Goal: Transaction & Acquisition: Purchase product/service

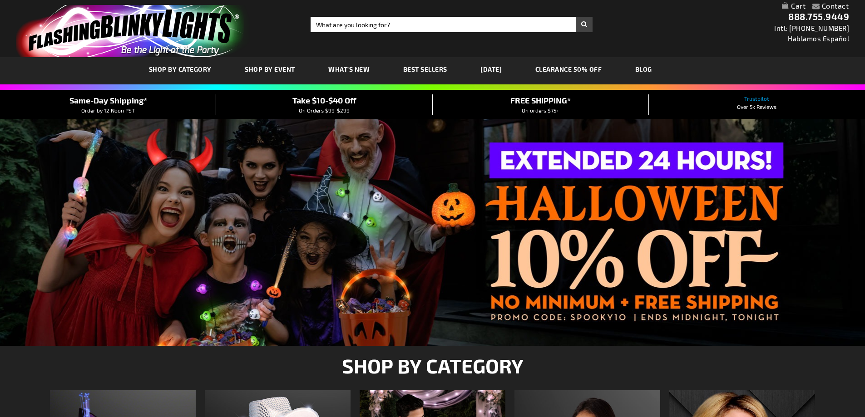
click at [355, 25] on input "Search" at bounding box center [452, 24] width 282 height 15
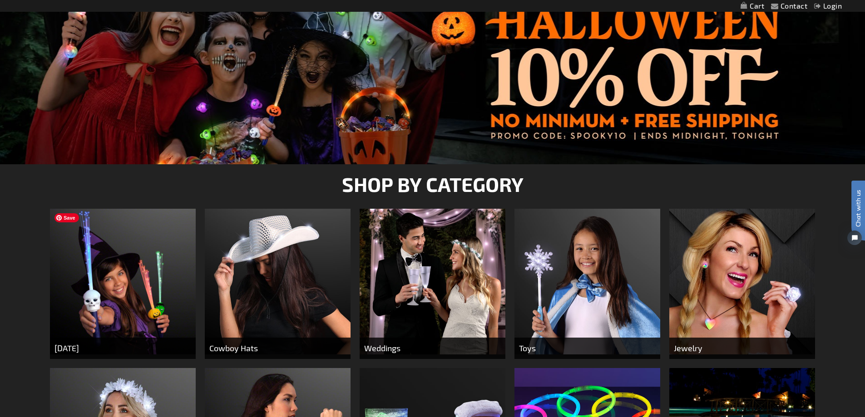
type input "hall"
click at [158, 235] on img at bounding box center [123, 282] width 146 height 146
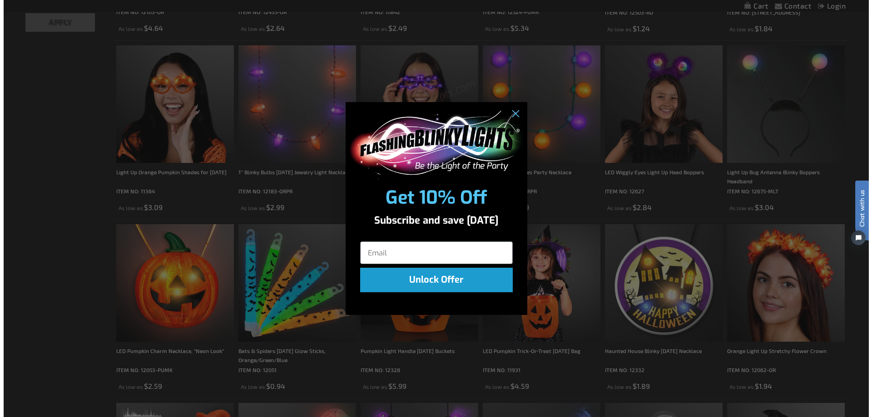
scroll to position [455, 0]
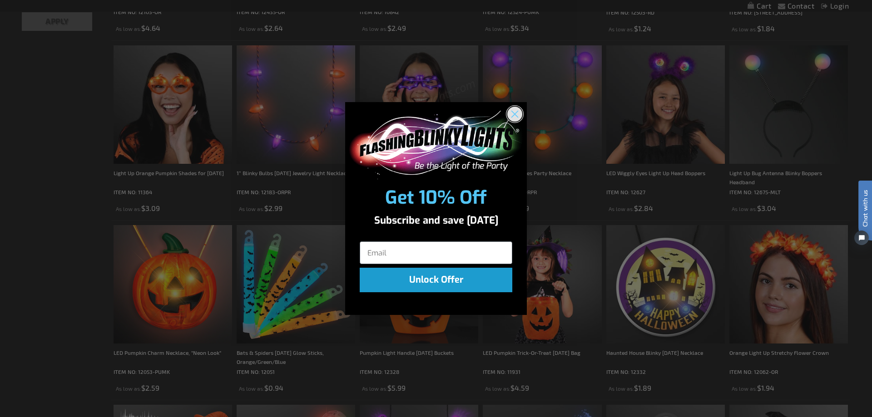
click at [513, 115] on circle "Close dialog" at bounding box center [514, 114] width 15 height 15
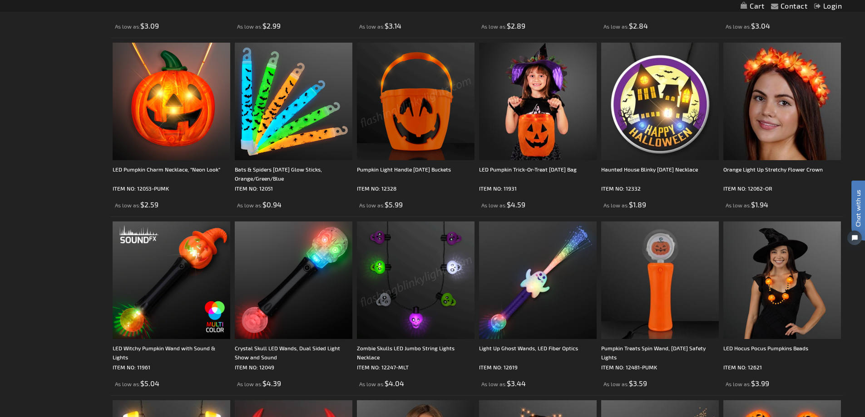
scroll to position [817, 0]
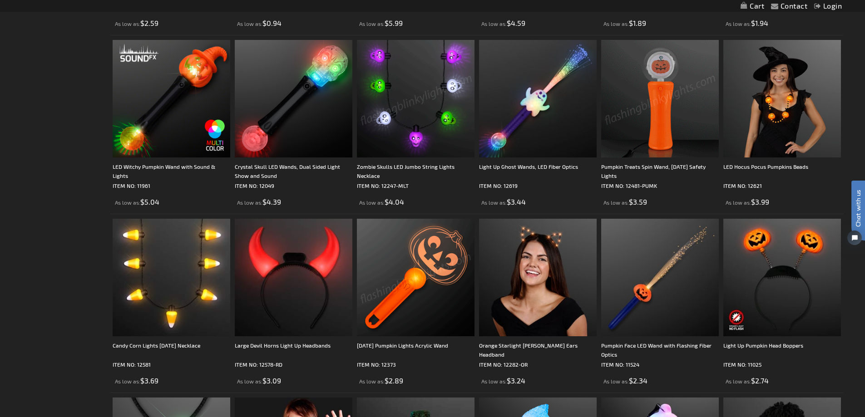
click at [641, 128] on img at bounding box center [660, 99] width 118 height 118
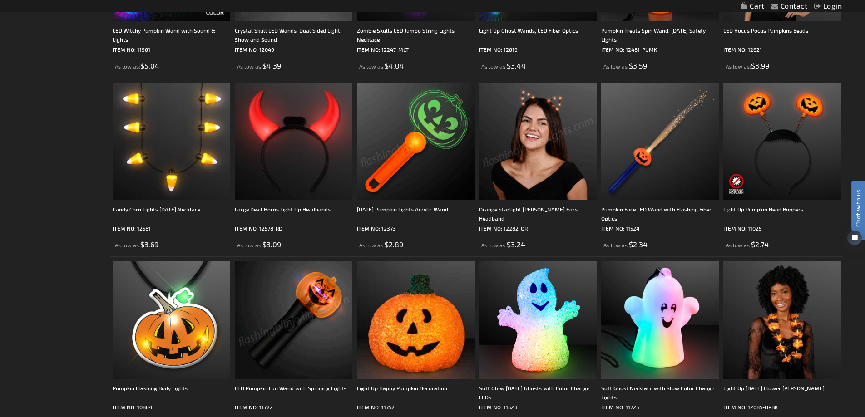
click at [297, 344] on img at bounding box center [294, 321] width 118 height 118
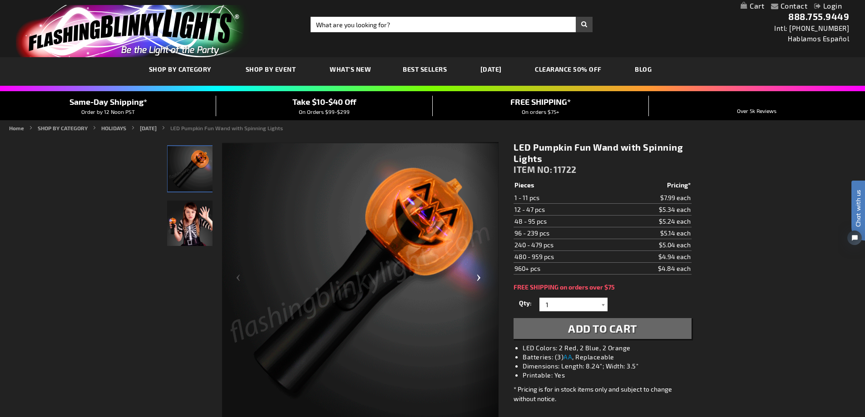
click at [476, 279] on div "Next" at bounding box center [480, 281] width 36 height 279
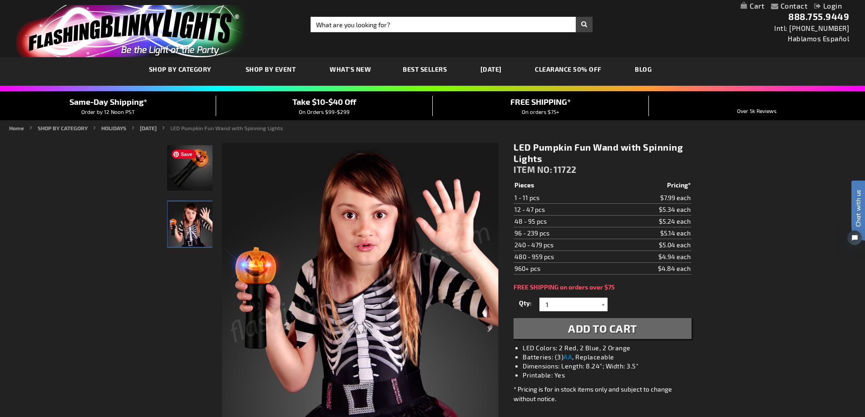
click at [197, 175] on img "LED Light Up Halloween Spinning Pumpkin Wand" at bounding box center [189, 167] width 45 height 45
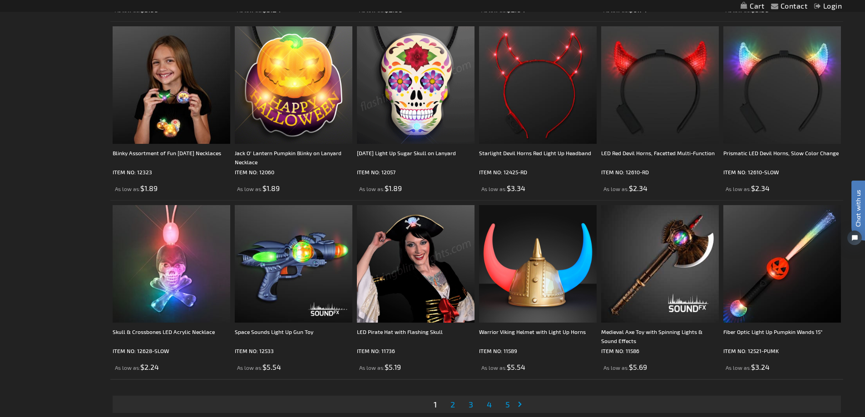
scroll to position [1816, 0]
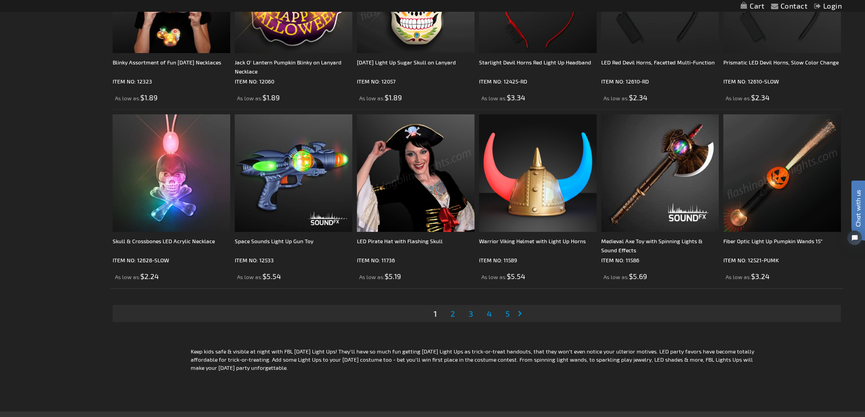
click at [799, 189] on img at bounding box center [782, 173] width 118 height 118
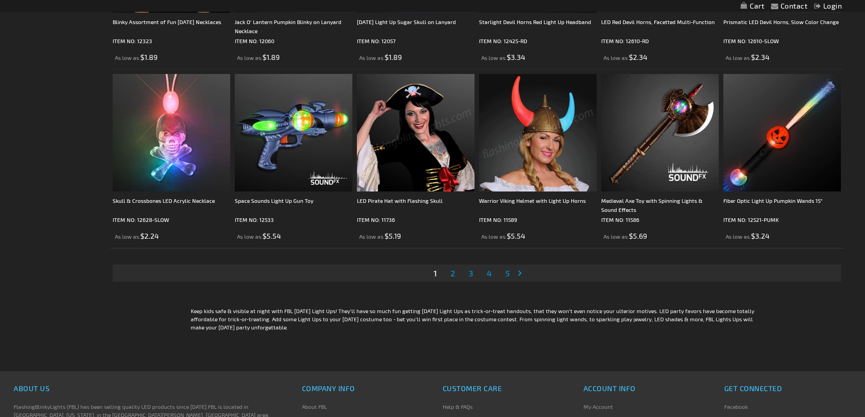
click at [453, 273] on span "2" at bounding box center [452, 273] width 5 height 10
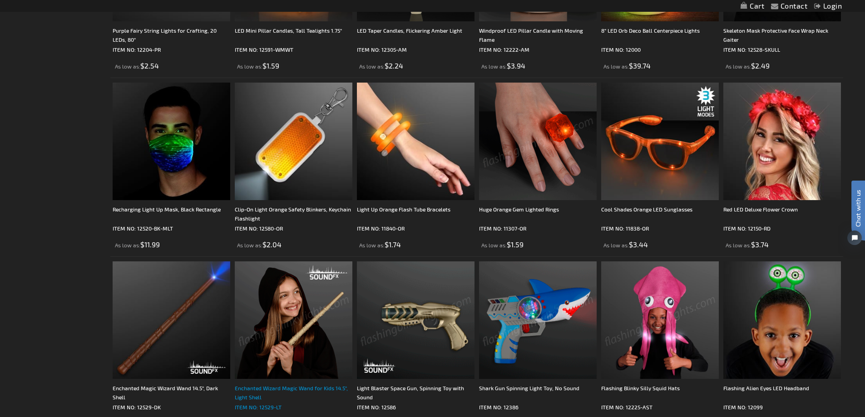
scroll to position [999, 0]
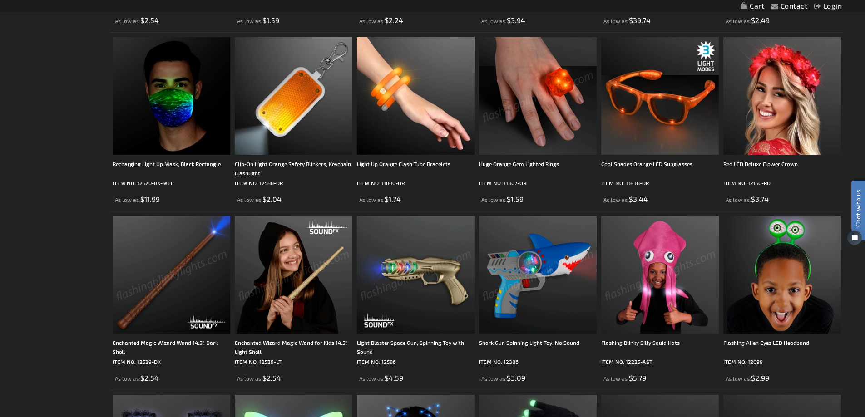
click at [208, 295] on img at bounding box center [172, 275] width 118 height 118
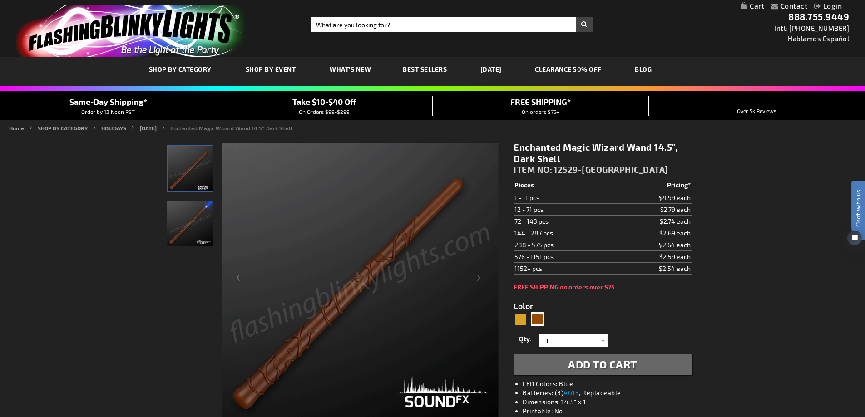
click at [200, 223] on img at bounding box center [189, 223] width 45 height 45
click at [204, 178] on img at bounding box center [189, 167] width 45 height 45
click at [519, 318] on div "Gold" at bounding box center [520, 319] width 14 height 14
type input "5633"
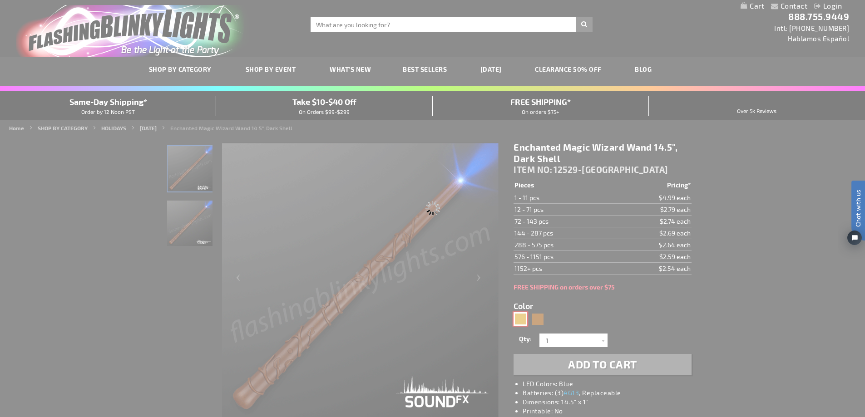
type input "12529-LT"
type input "Customize - Enchanted Wizard Magic Wand for Kids 14.5&quot;, Light Shell - ITEM…"
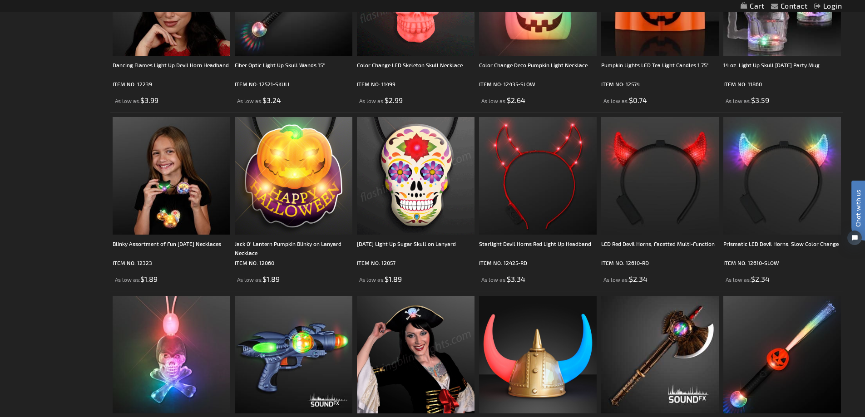
scroll to position [1771, 0]
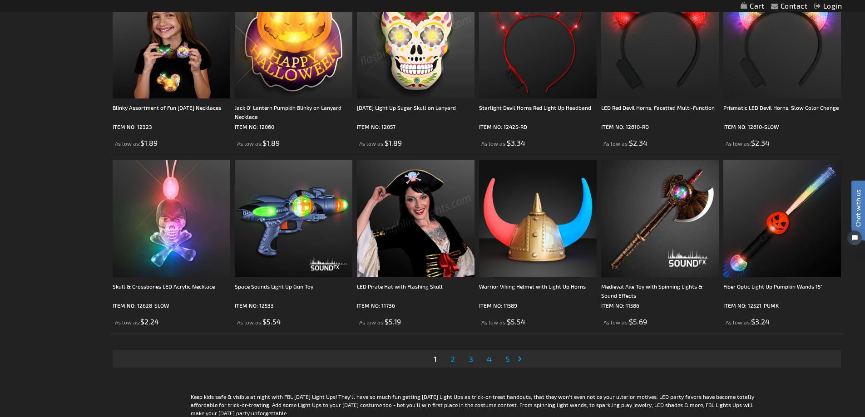
click at [469, 356] on span "3" at bounding box center [471, 359] width 5 height 10
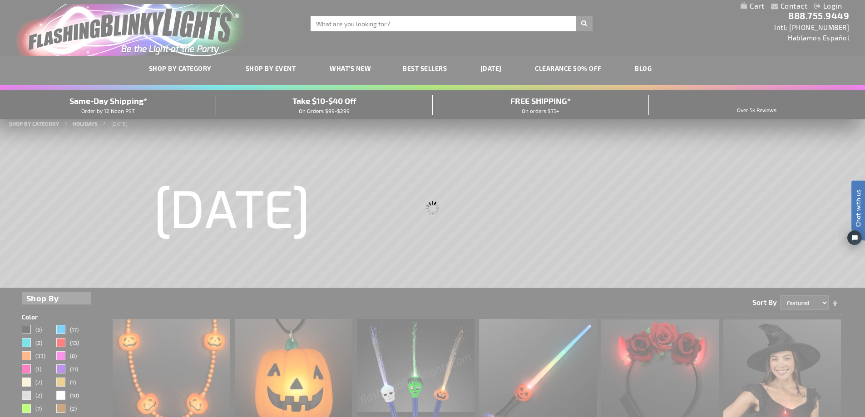
scroll to position [0, 0]
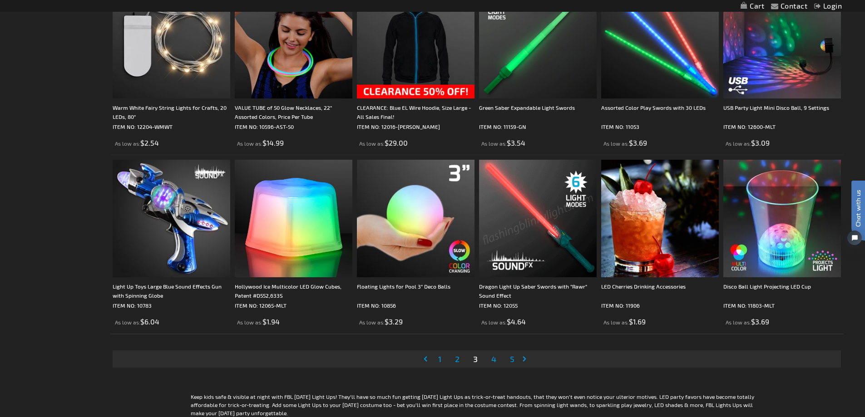
scroll to position [1907, 0]
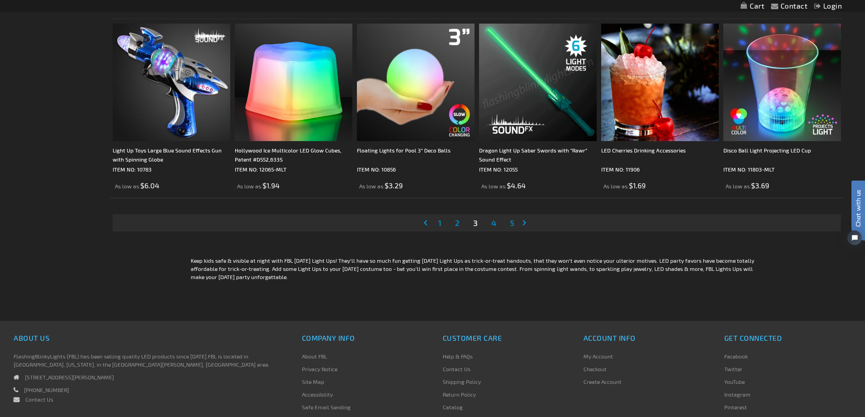
click at [496, 225] on span "4" at bounding box center [493, 223] width 5 height 10
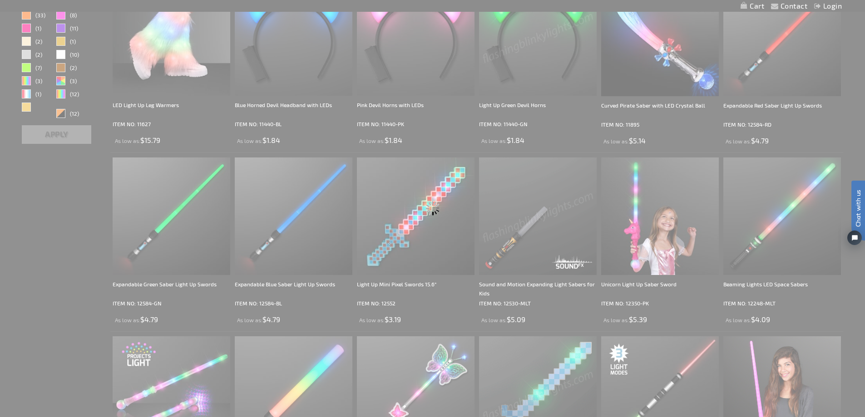
scroll to position [0, 0]
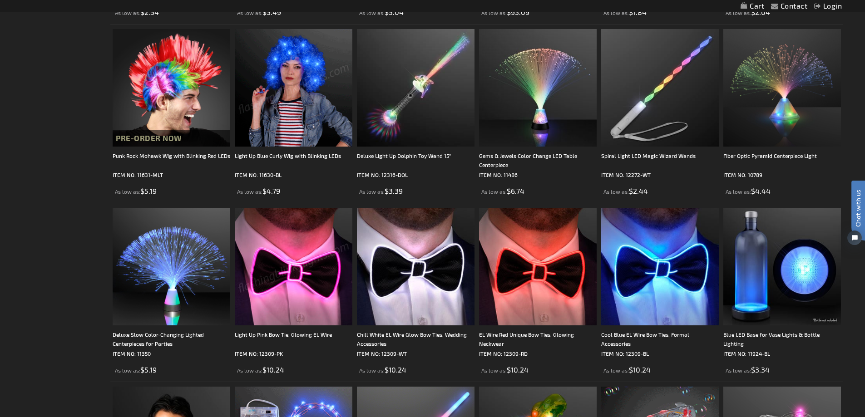
scroll to position [1771, 0]
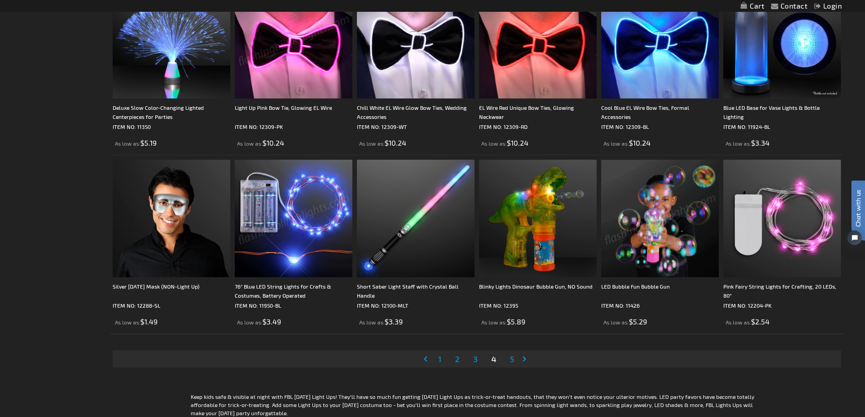
click at [512, 359] on span "5" at bounding box center [512, 359] width 5 height 10
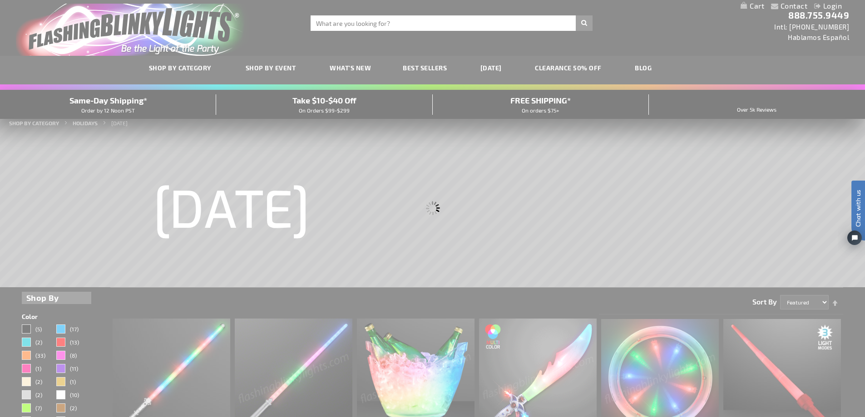
scroll to position [0, 0]
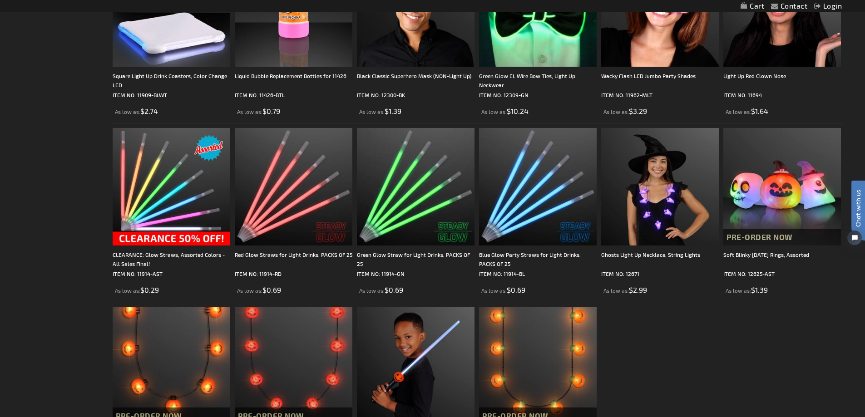
scroll to position [1044, 0]
